Goal: Task Accomplishment & Management: Manage account settings

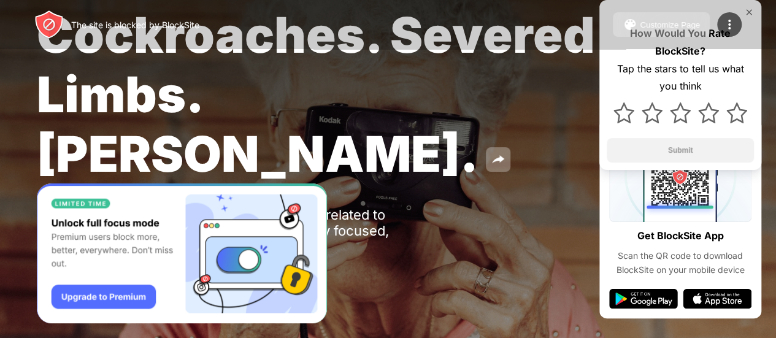
scroll to position [81, 0]
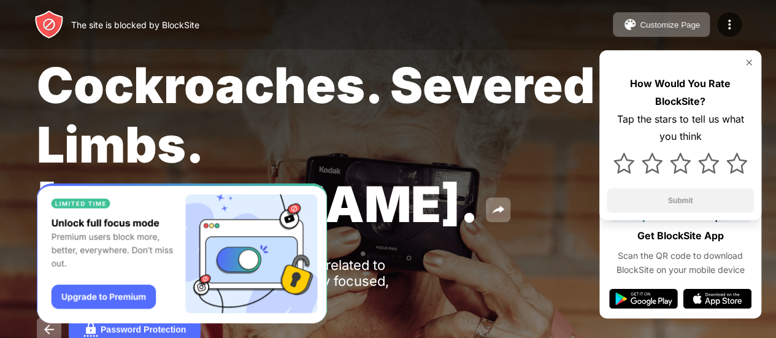
scroll to position [81, 0]
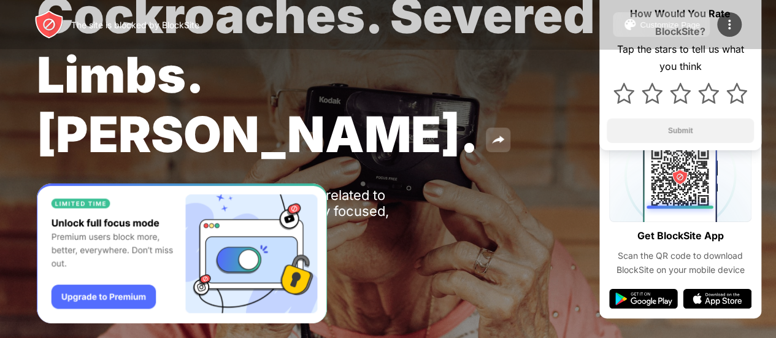
click at [491, 136] on img at bounding box center [498, 139] width 15 height 15
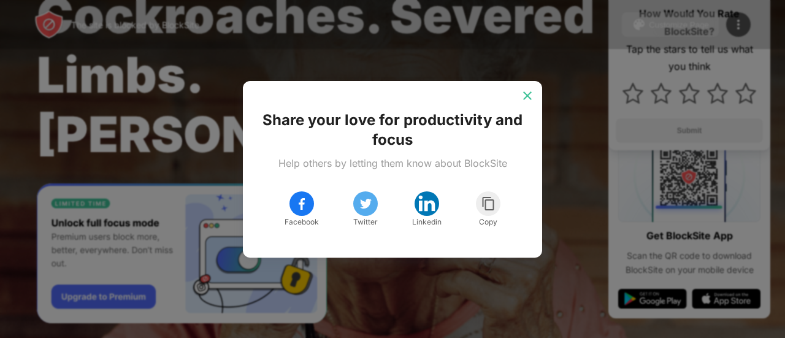
click at [525, 101] on div at bounding box center [528, 96] width 20 height 20
